Goal: Browse casually

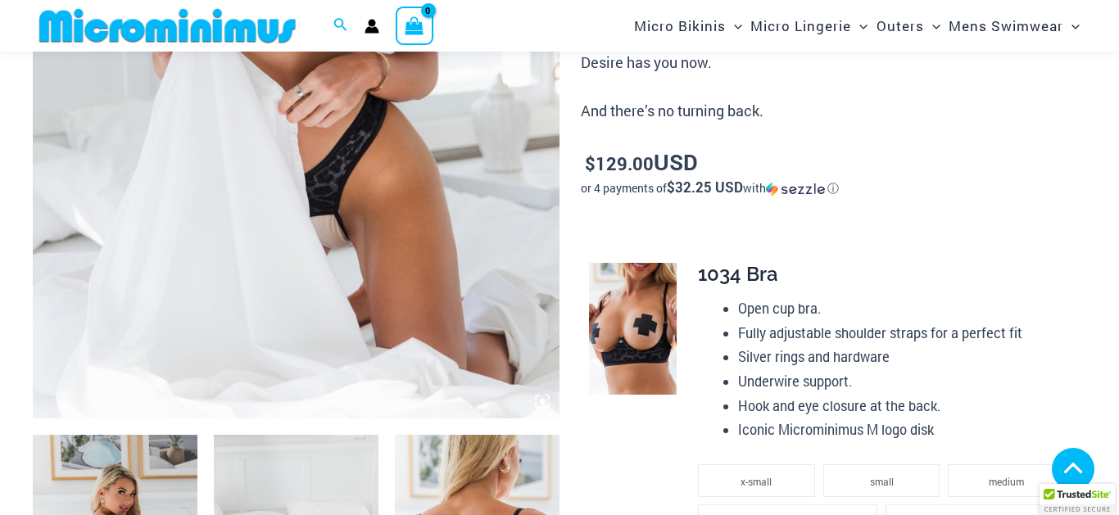
scroll to position [743, 0]
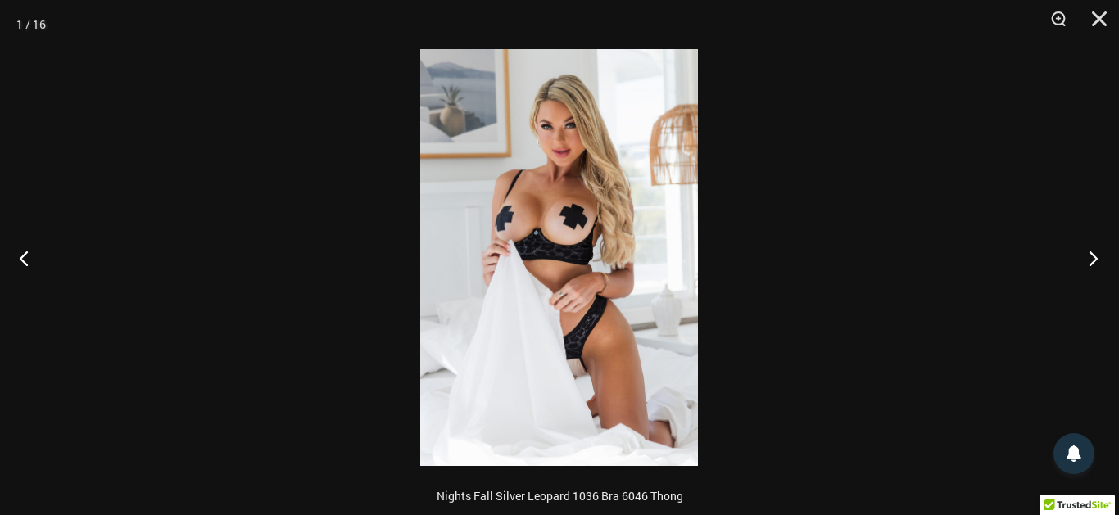
click at [1097, 256] on button "Next" at bounding box center [1088, 258] width 61 height 82
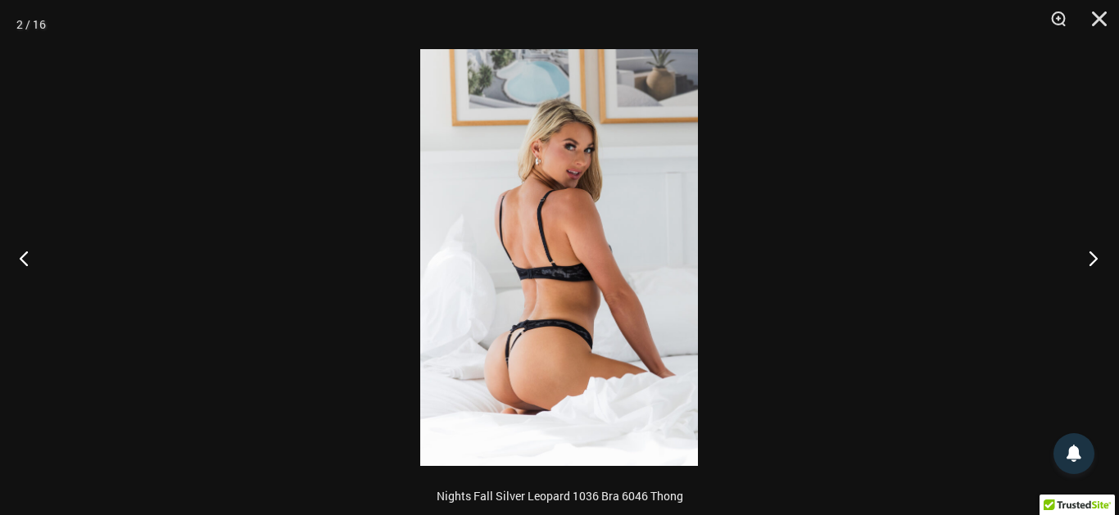
click at [1097, 256] on button "Next" at bounding box center [1088, 258] width 61 height 82
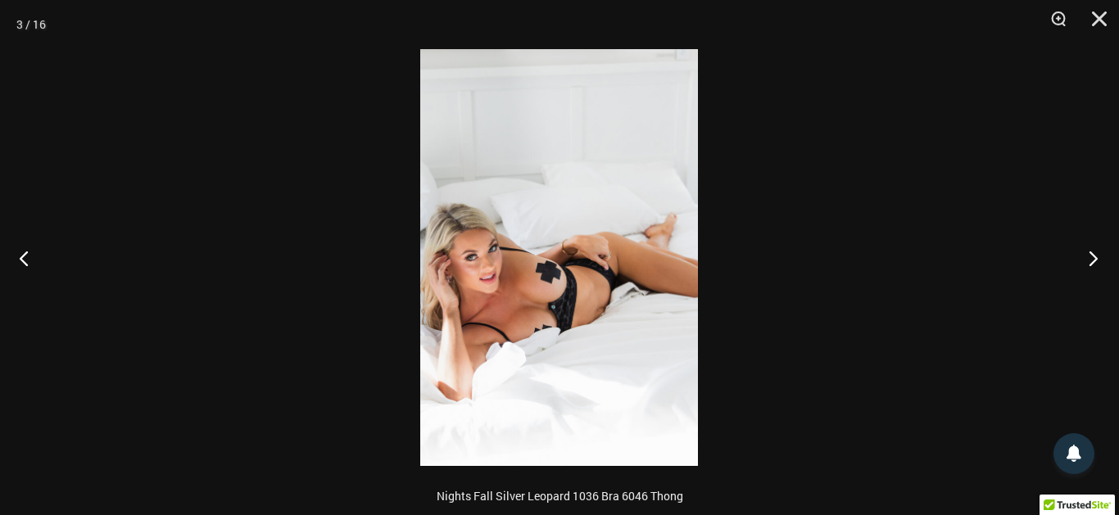
click at [1097, 256] on button "Next" at bounding box center [1088, 258] width 61 height 82
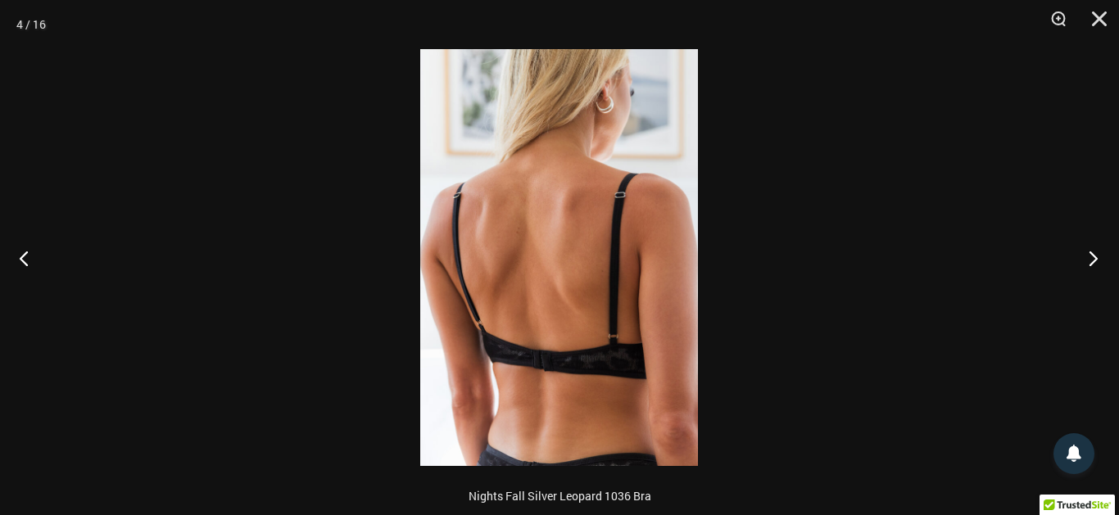
click at [1097, 256] on button "Next" at bounding box center [1088, 258] width 61 height 82
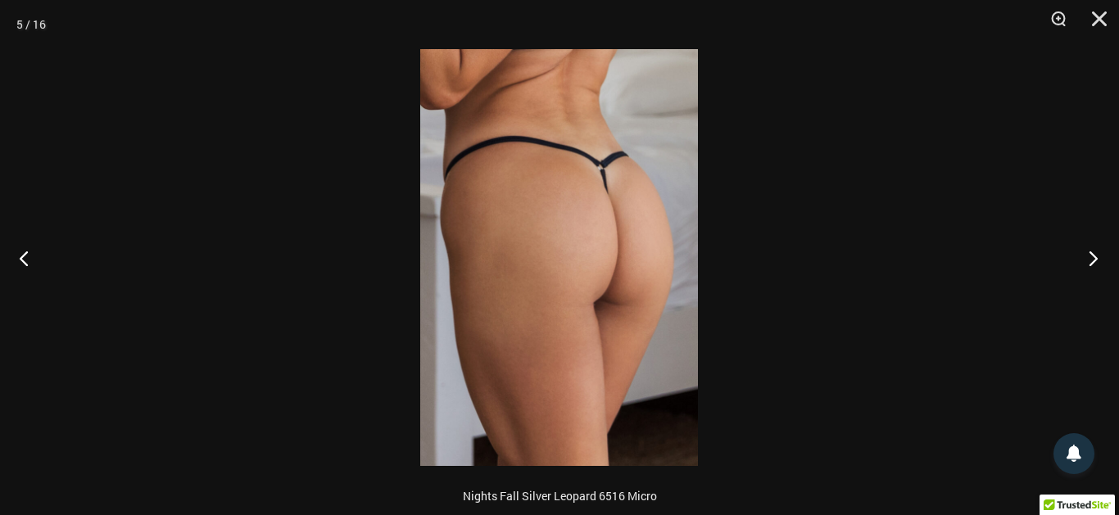
click at [1097, 256] on button "Next" at bounding box center [1088, 258] width 61 height 82
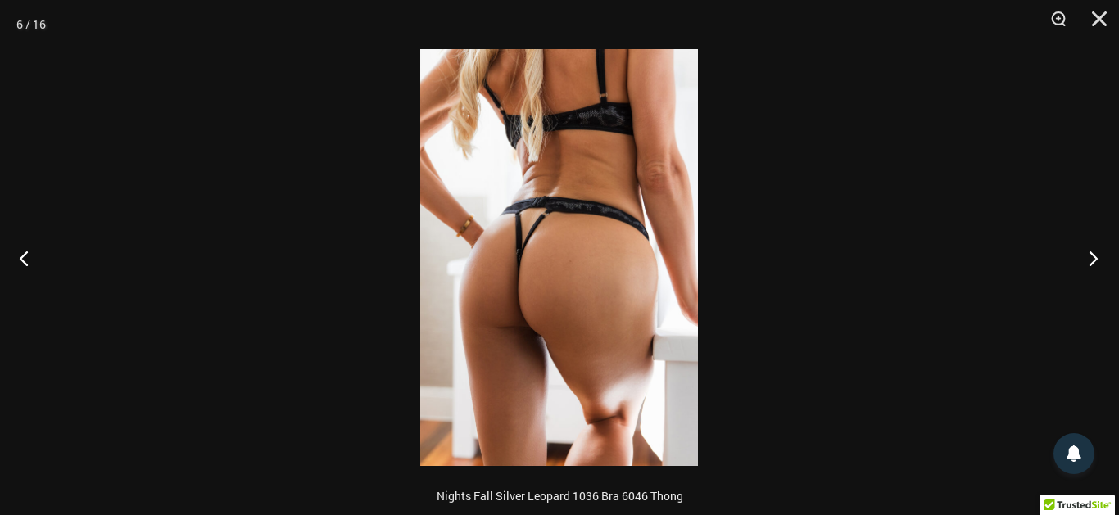
click at [1097, 256] on button "Next" at bounding box center [1088, 258] width 61 height 82
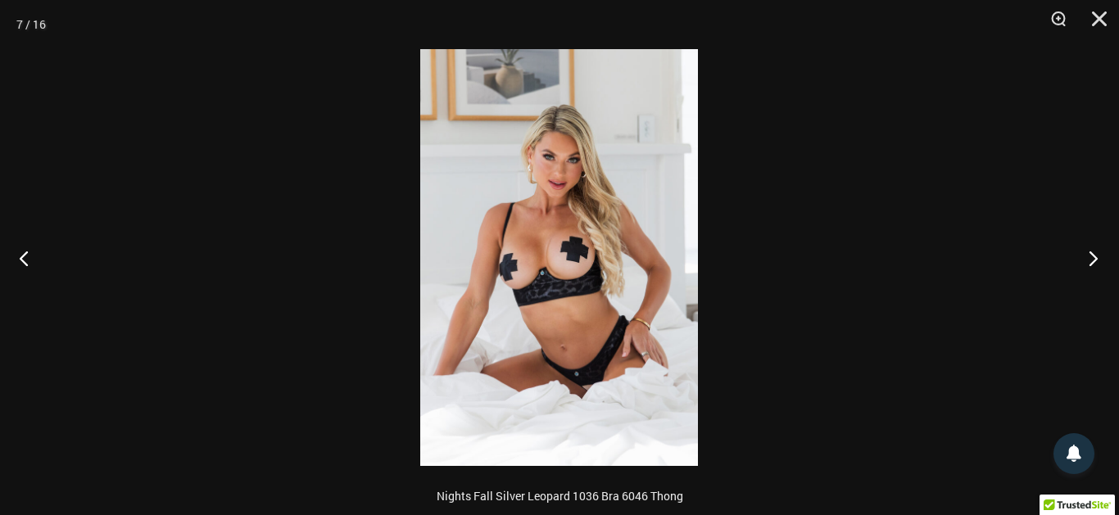
click at [1097, 256] on button "Next" at bounding box center [1088, 258] width 61 height 82
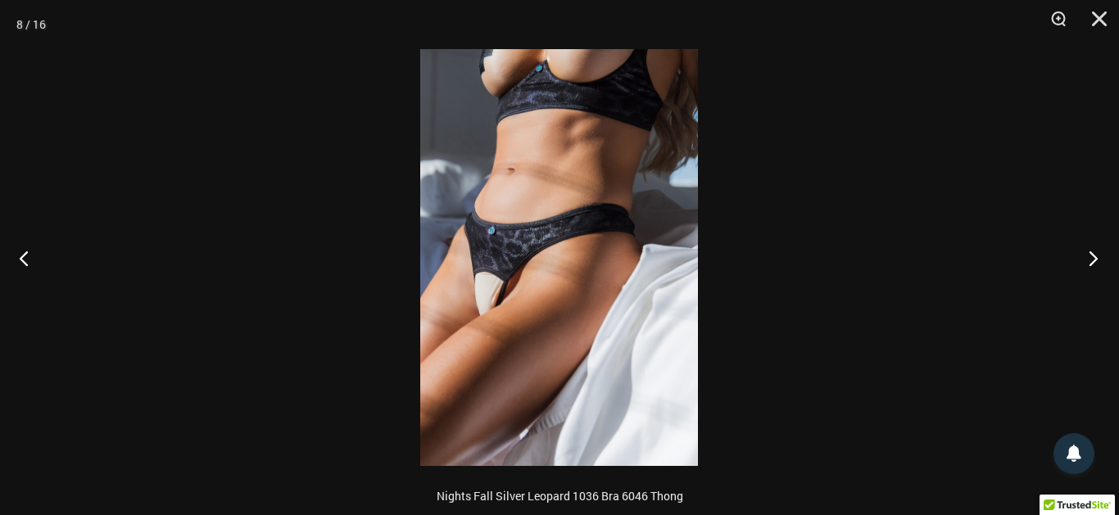
click at [1097, 256] on button "Next" at bounding box center [1088, 258] width 61 height 82
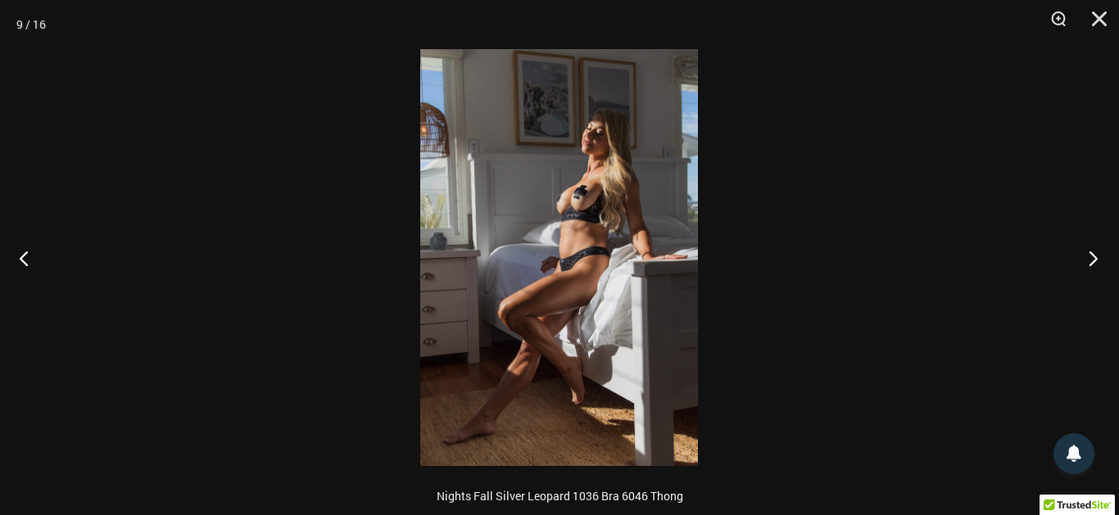
click at [1097, 256] on button "Next" at bounding box center [1088, 258] width 61 height 82
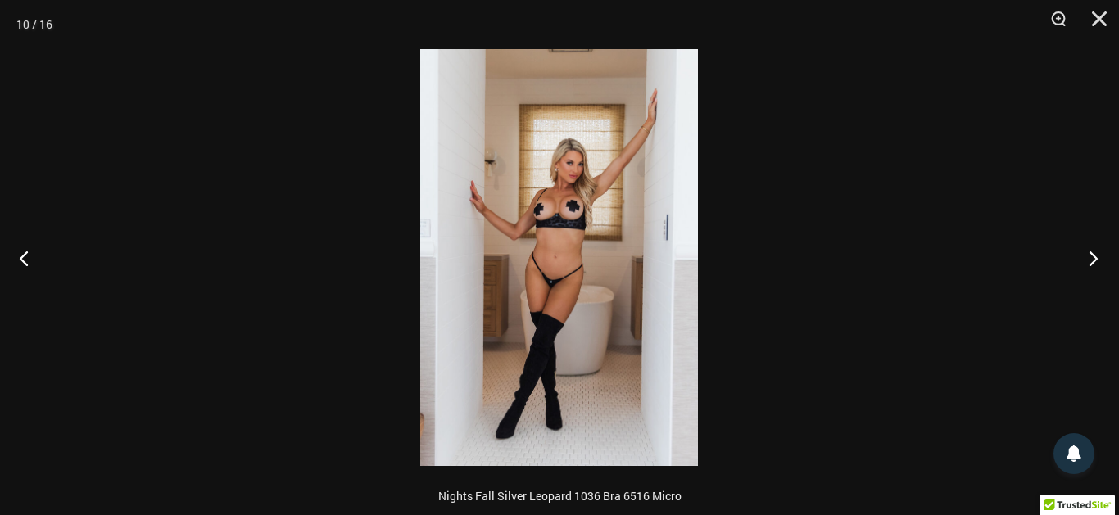
click at [1097, 256] on button "Next" at bounding box center [1088, 258] width 61 height 82
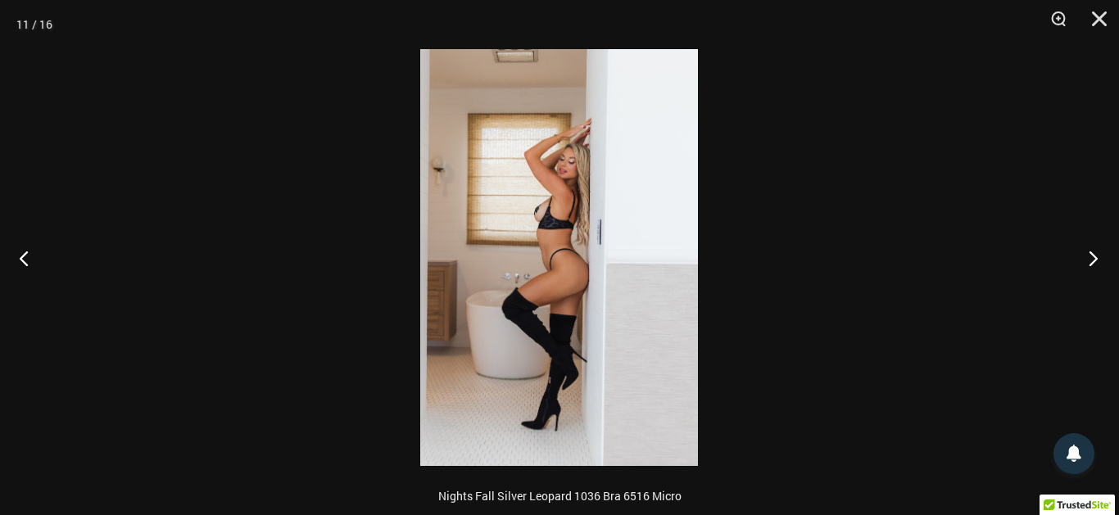
click at [1097, 256] on button "Next" at bounding box center [1088, 258] width 61 height 82
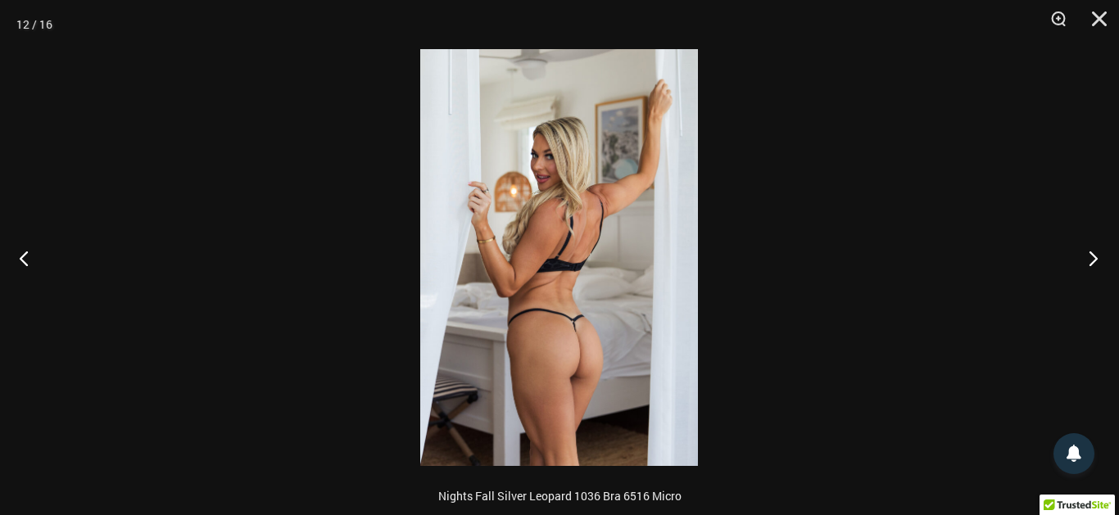
click at [1097, 256] on button "Next" at bounding box center [1088, 258] width 61 height 82
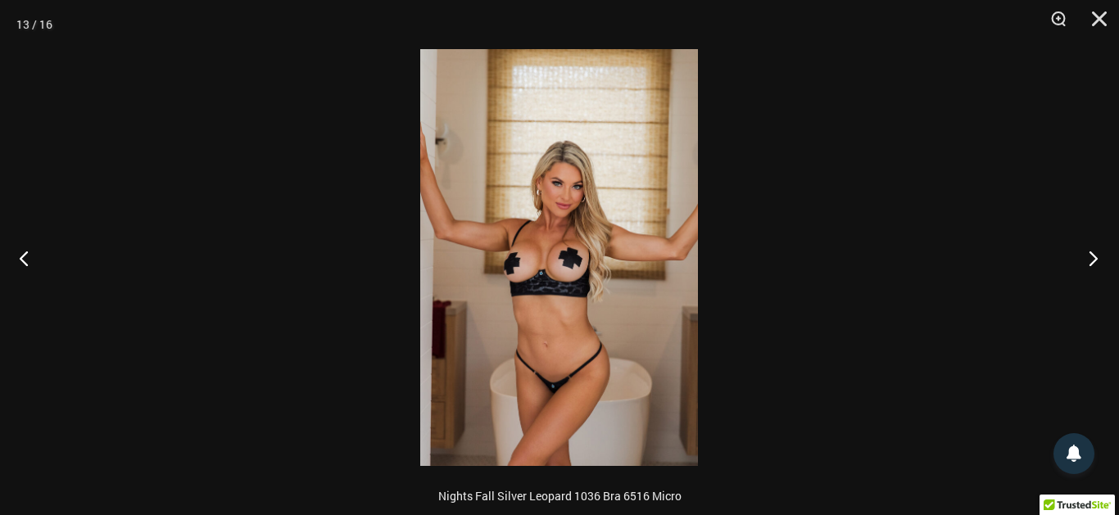
click at [1100, 256] on button "Next" at bounding box center [1088, 258] width 61 height 82
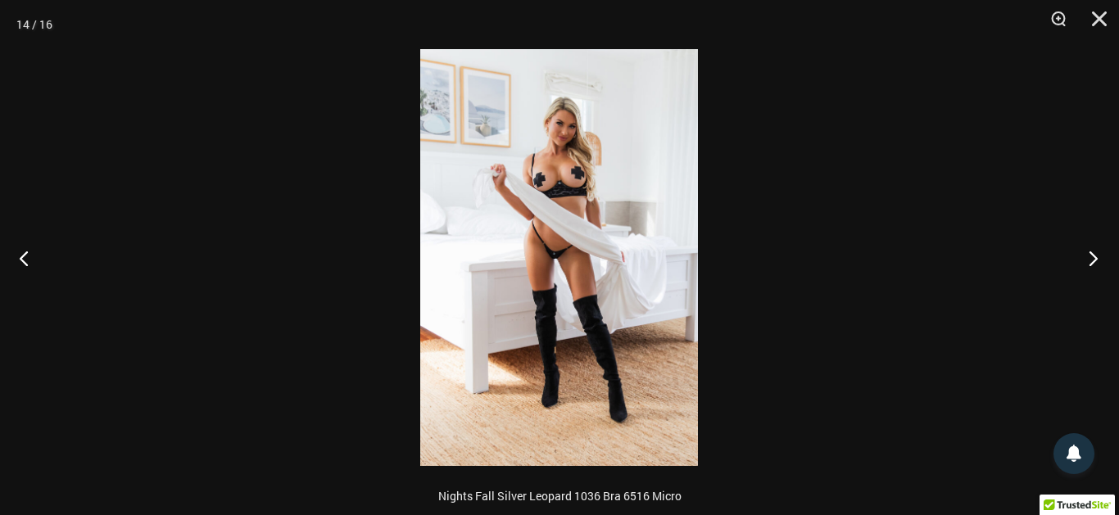
click at [1105, 255] on button "Next" at bounding box center [1088, 258] width 61 height 82
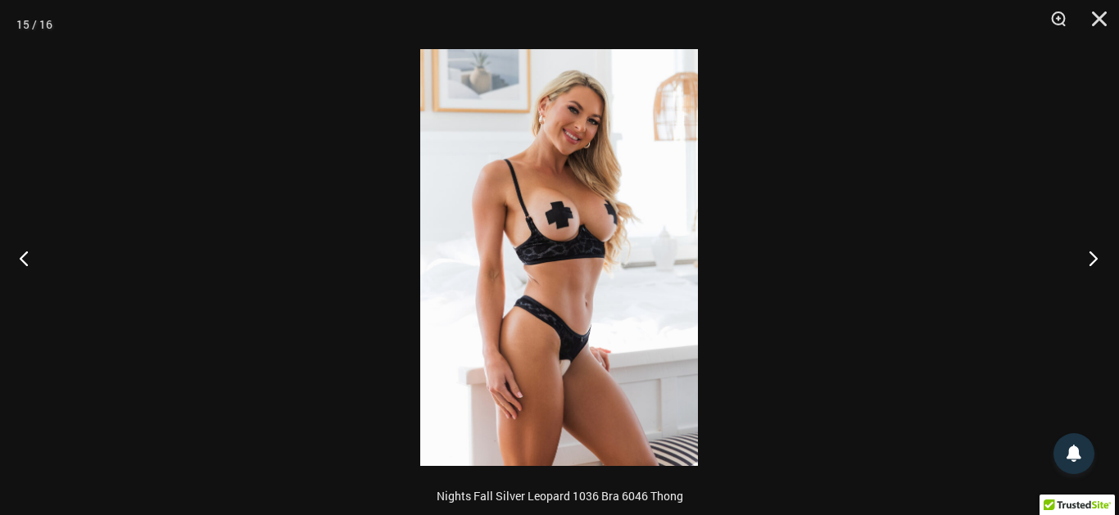
click at [1105, 255] on button "Next" at bounding box center [1088, 258] width 61 height 82
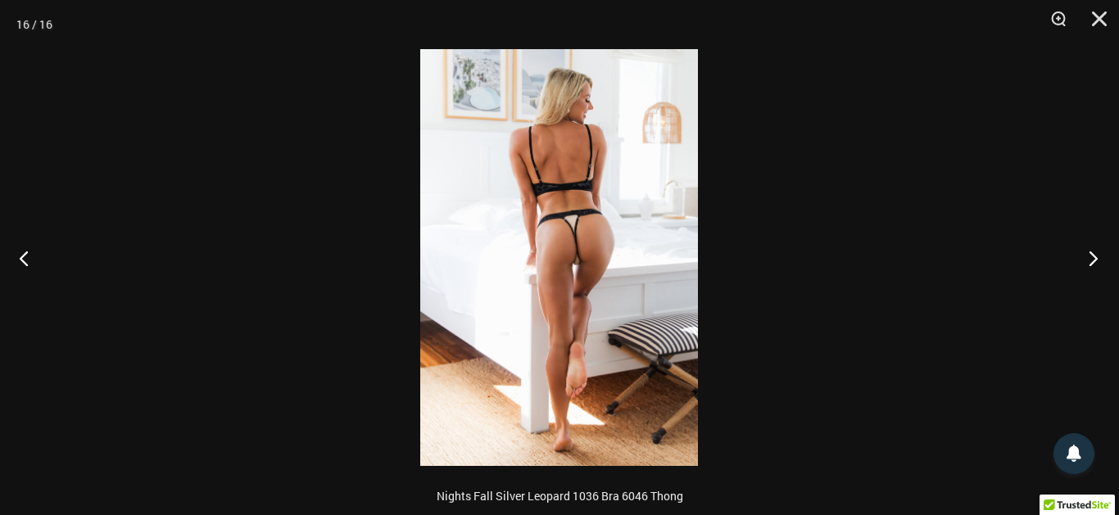
click at [1105, 255] on button "Next" at bounding box center [1088, 258] width 61 height 82
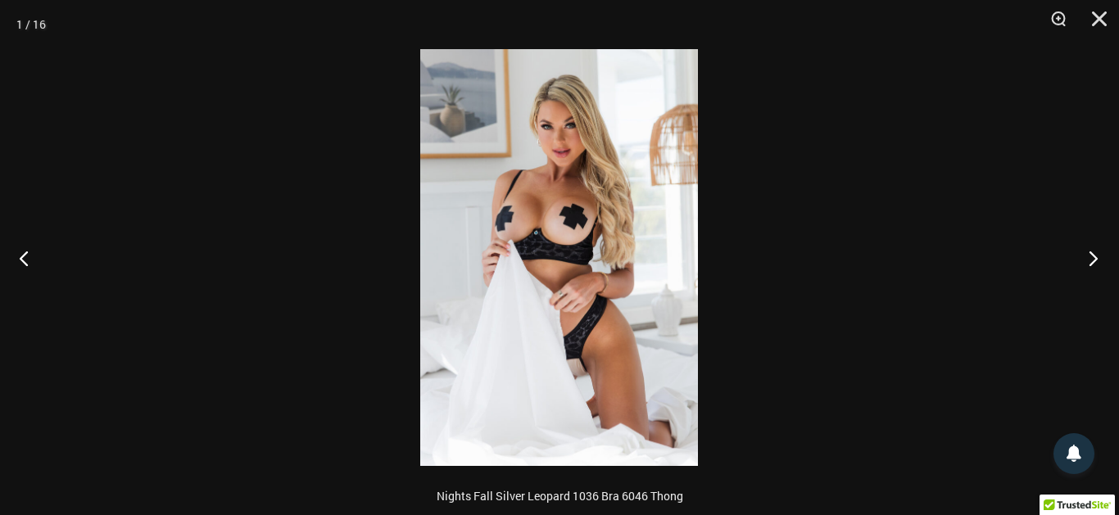
click at [1105, 255] on button "Next" at bounding box center [1088, 258] width 61 height 82
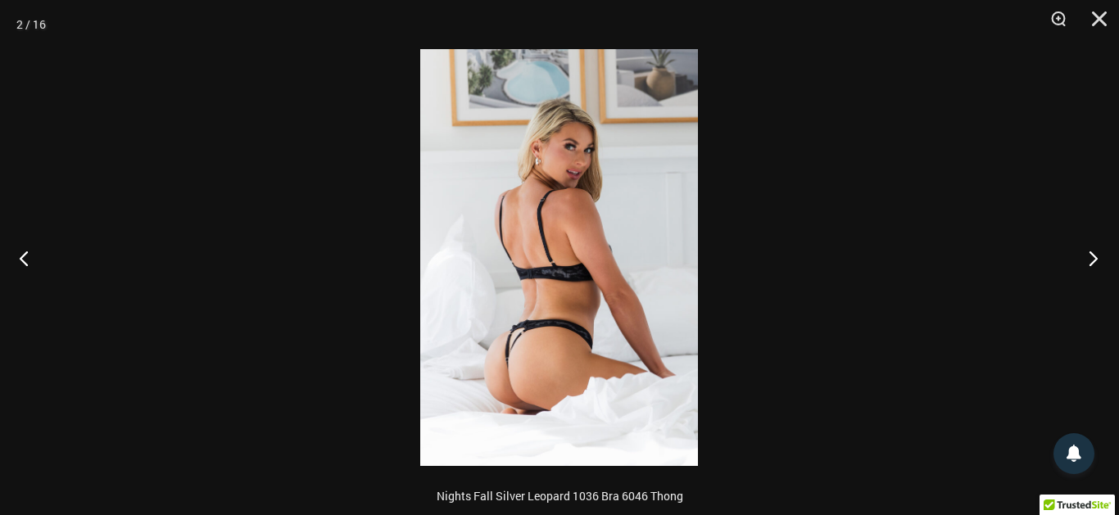
click at [1105, 255] on button "Next" at bounding box center [1088, 258] width 61 height 82
